Goal: Task Accomplishment & Management: Manage account settings

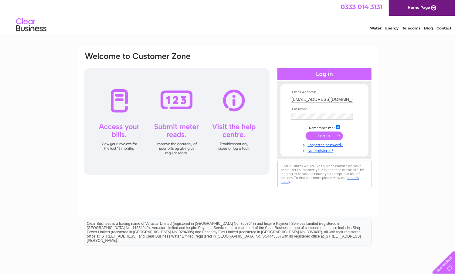
click at [326, 131] on td at bounding box center [324, 136] width 70 height 12
click at [324, 135] on input "submit" at bounding box center [324, 135] width 37 height 9
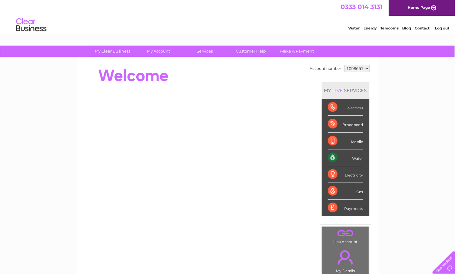
click at [354, 154] on div "Water" at bounding box center [346, 157] width 36 height 17
click at [354, 157] on div "Water" at bounding box center [346, 157] width 36 height 17
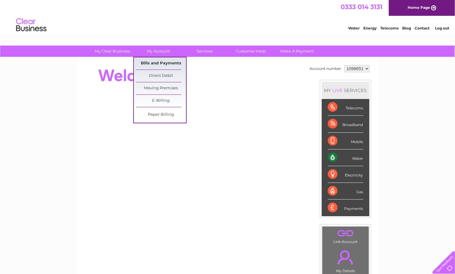
click at [150, 62] on link "Bills and Payments" at bounding box center [161, 63] width 50 height 12
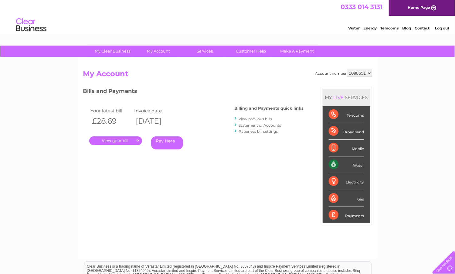
click at [117, 142] on link "." at bounding box center [115, 140] width 53 height 9
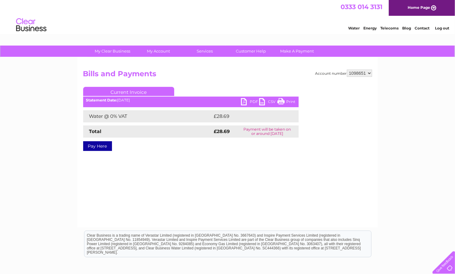
click at [254, 101] on link "PDF" at bounding box center [250, 102] width 18 height 9
click at [442, 30] on link "Log out" at bounding box center [442, 28] width 14 height 5
